Goal: Navigation & Orientation: Go to known website

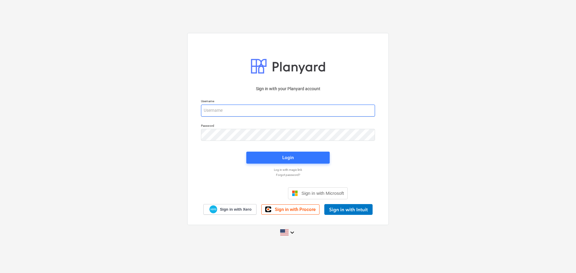
type input "[PERSON_NAME][EMAIL_ADDRESS][DOMAIN_NAME]"
click at [239, 112] on input "[PERSON_NAME][EMAIL_ADDRESS][DOMAIN_NAME]" at bounding box center [288, 111] width 174 height 12
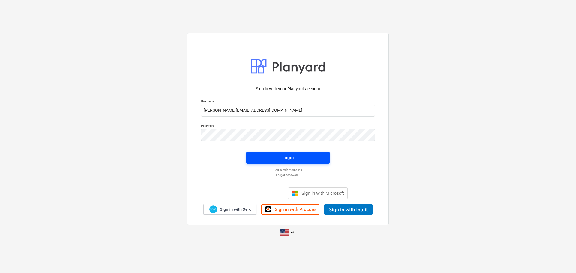
click at [278, 157] on span "Login" at bounding box center [288, 158] width 69 height 8
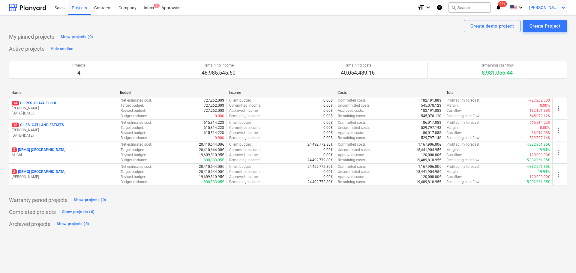
click at [560, 8] on icon "keyboard_arrow_down" at bounding box center [563, 7] width 7 height 7
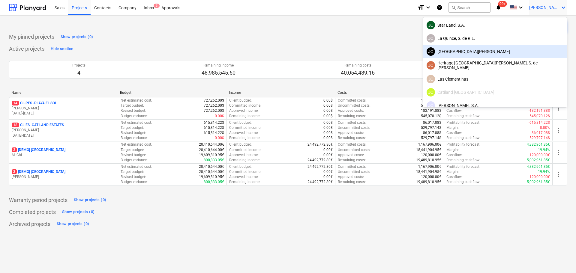
click at [517, 56] on div "[GEOGRAPHIC_DATA][PERSON_NAME]" at bounding box center [495, 51] width 137 height 8
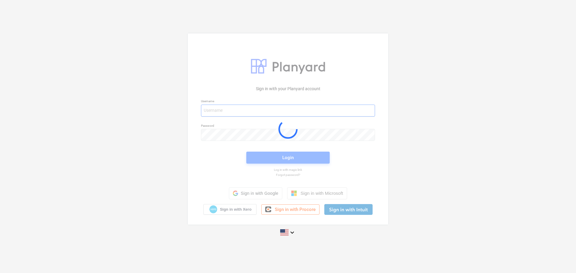
type input "[PERSON_NAME][EMAIL_ADDRESS][DOMAIN_NAME]"
